Goal: Use online tool/utility: Utilize a website feature to perform a specific function

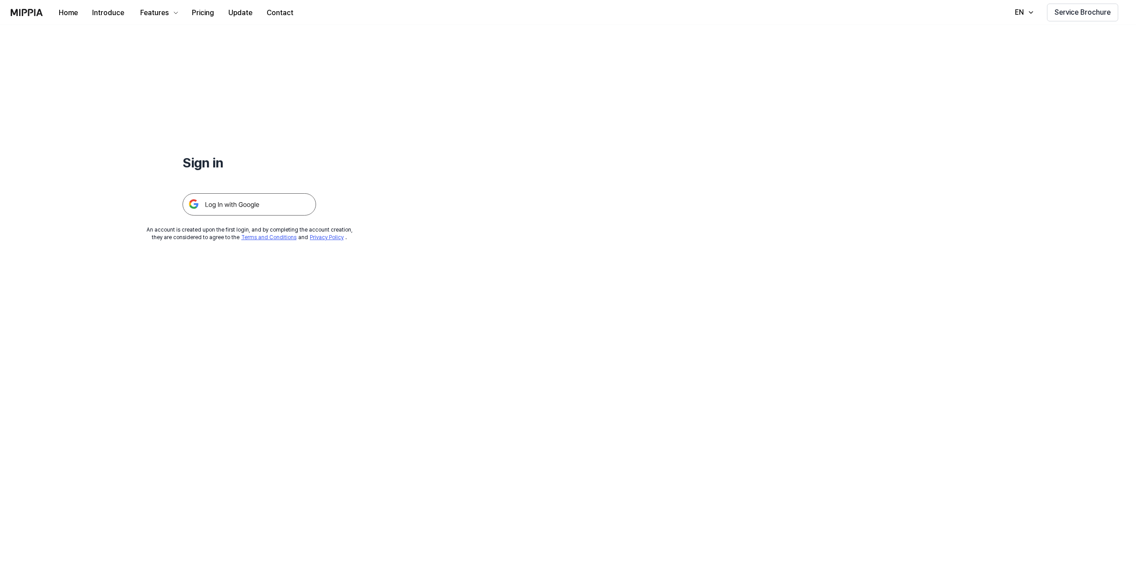
click at [239, 206] on img at bounding box center [249, 204] width 134 height 22
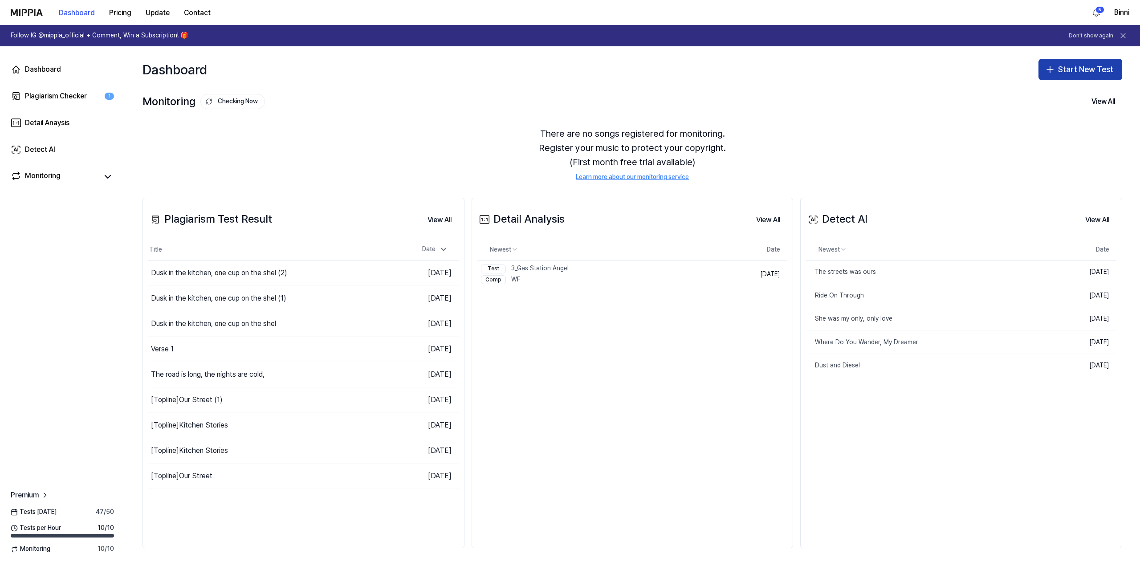
click at [1072, 75] on button "Start New Test" at bounding box center [1080, 69] width 84 height 21
click at [1070, 95] on div "Plagiarism test" at bounding box center [1058, 93] width 41 height 9
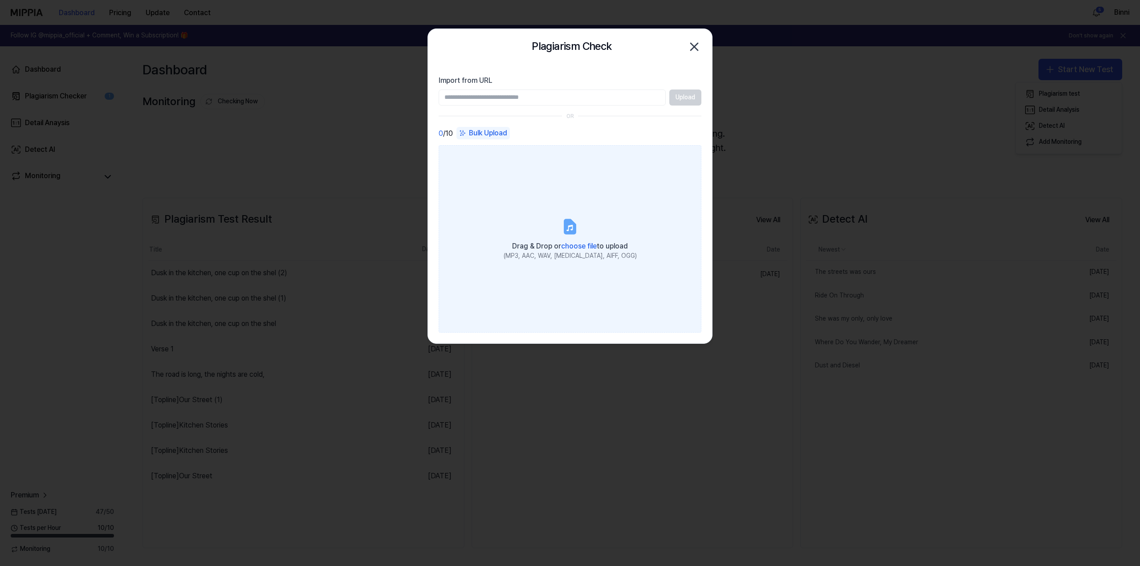
click at [576, 234] on icon at bounding box center [570, 227] width 18 height 18
click at [0, 0] on input "Drag & Drop or choose file to upload (MP3, AAC, WAV, [MEDICAL_DATA], AIFF, OGG)" at bounding box center [0, 0] width 0 height 0
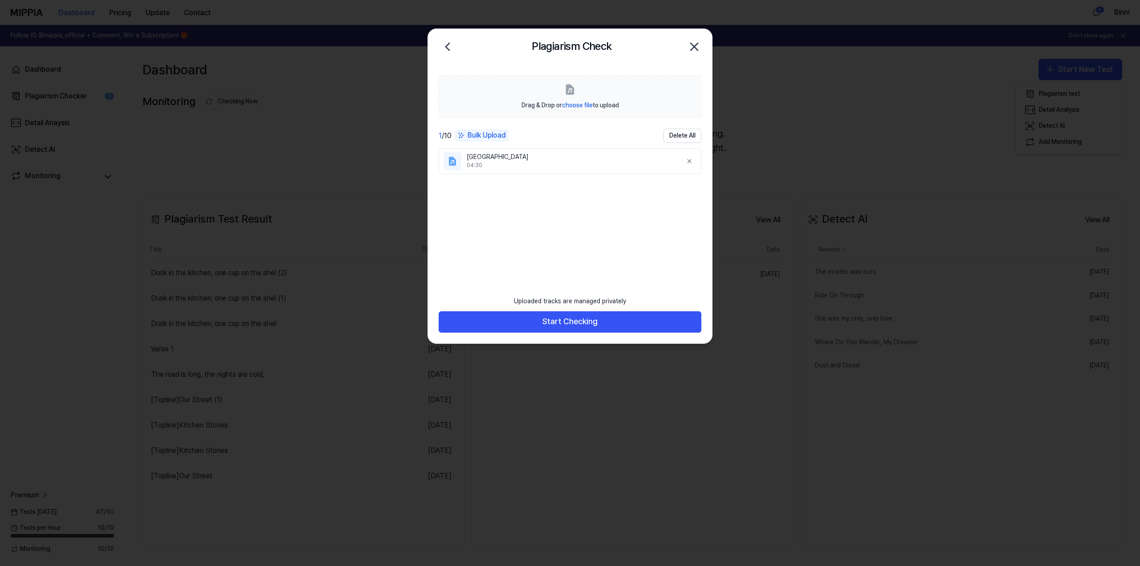
click at [513, 163] on div "04:30" at bounding box center [570, 166] width 208 height 8
click at [580, 322] on button "Start Checking" at bounding box center [569, 321] width 263 height 21
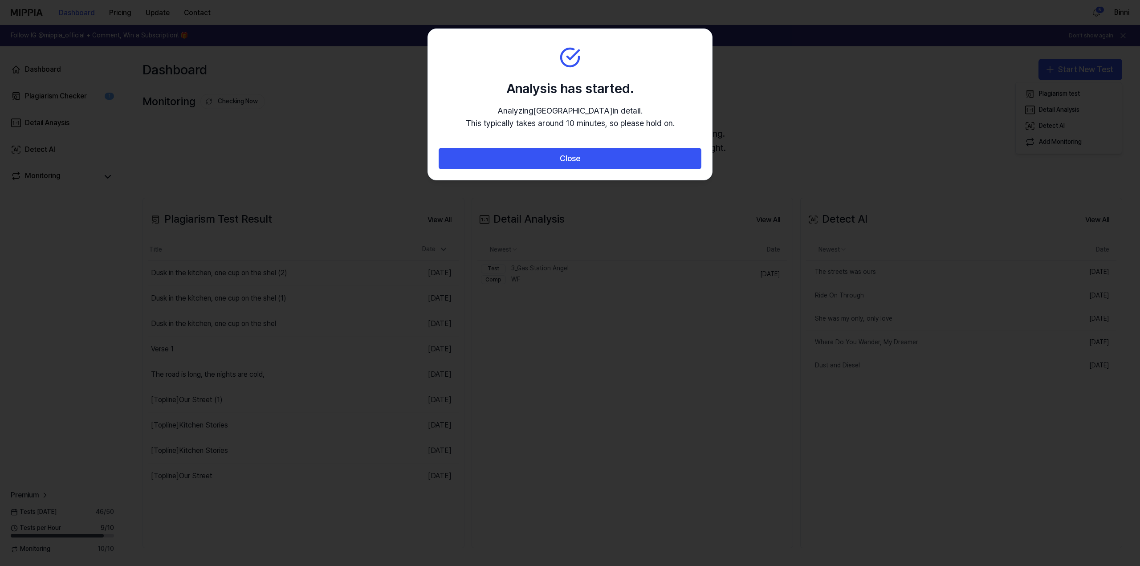
click at [580, 322] on div at bounding box center [570, 283] width 1140 height 566
